Goal: Transaction & Acquisition: Obtain resource

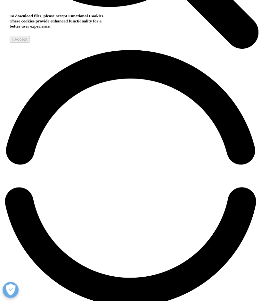
scroll to position [474, 0]
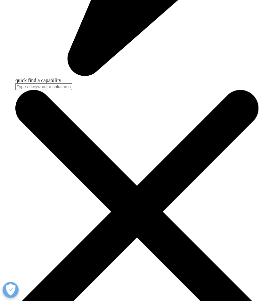
scroll to position [1128, 0]
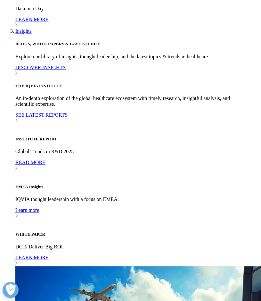
scroll to position [1012, 237]
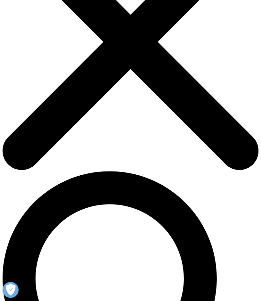
scroll to position [95, 0]
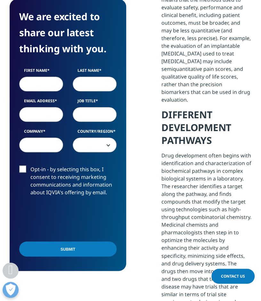
scroll to position [925, 0]
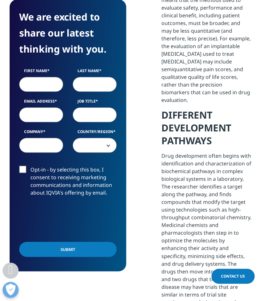
click at [48, 84] on input "First Name" at bounding box center [41, 84] width 44 height 15
click at [48, 84] on input "Roody" at bounding box center [41, 84] width 44 height 15
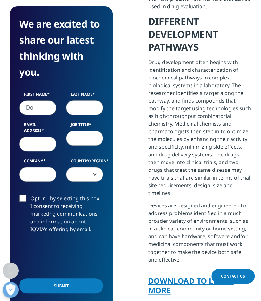
scroll to position [0, 0]
type input "[PERSON_NAME]"
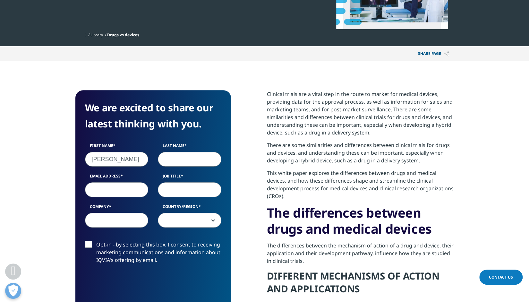
click at [183, 164] on input "Last Name" at bounding box center [189, 159] width 63 height 15
type input "[PERSON_NAME]"
type input "[EMAIL_ADDRESS][DOMAIN_NAME]"
type input "a"
type input "Analyst"
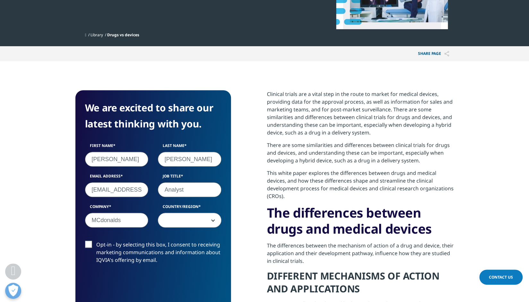
type input "MCdonalds"
click at [190, 238] on form "We are excited to share our latest thinking with you. First Name [PERSON_NAME] …" at bounding box center [153, 214] width 136 height 229
click at [191, 221] on span at bounding box center [189, 220] width 63 height 15
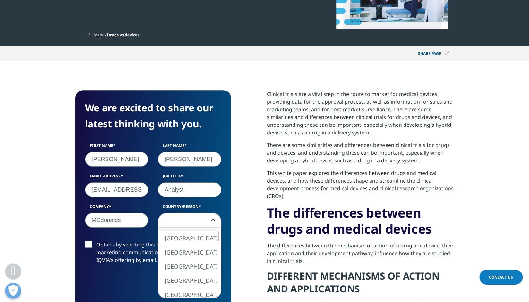
select select "[GEOGRAPHIC_DATA]"
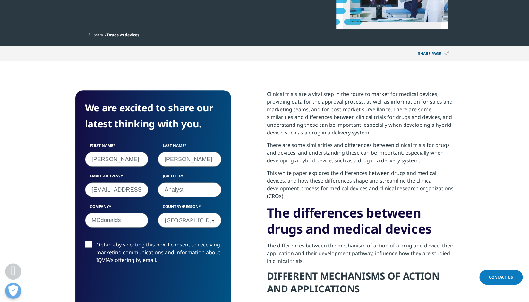
click at [90, 241] on label "Opt-in - by selecting this box, I consent to receiving marketing communications…" at bounding box center [153, 253] width 136 height 27
click at [96, 240] on input "Opt-in - by selecting this box, I consent to receiving marketing communications…" at bounding box center [96, 240] width 0 height 0
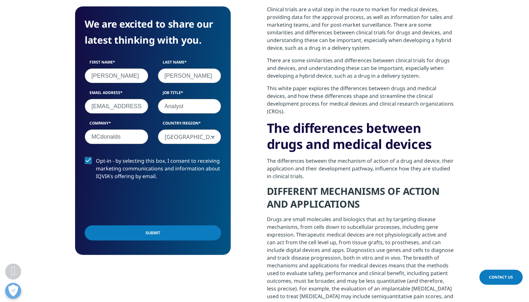
click at [108, 233] on input "Submit" at bounding box center [153, 232] width 136 height 15
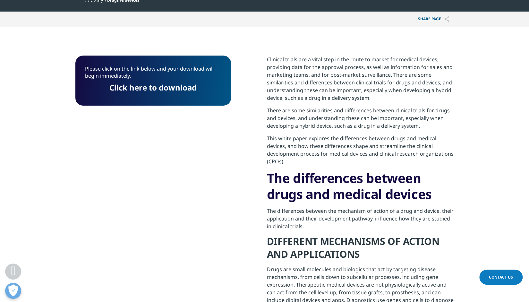
click at [165, 89] on link "Click here to download" at bounding box center [152, 87] width 87 height 11
